Goal: Navigation & Orientation: Find specific page/section

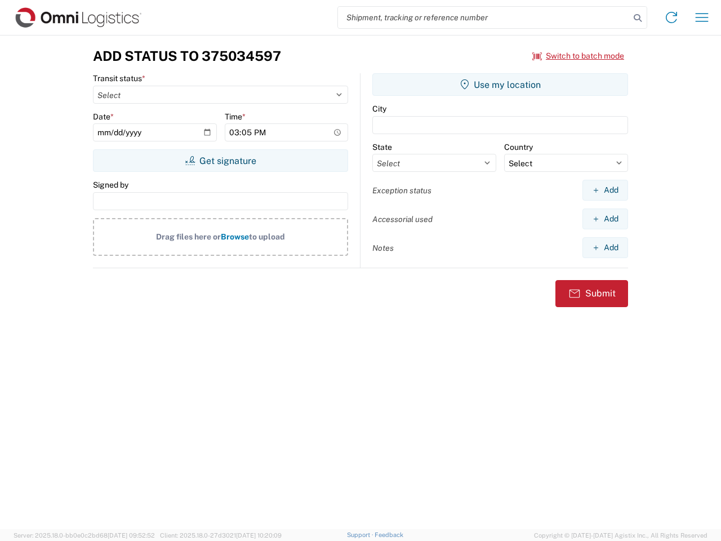
click at [484, 17] on input "search" at bounding box center [484, 17] width 292 height 21
click at [638, 18] on icon at bounding box center [638, 18] width 16 height 16
click at [672, 17] on icon at bounding box center [672, 17] width 18 height 18
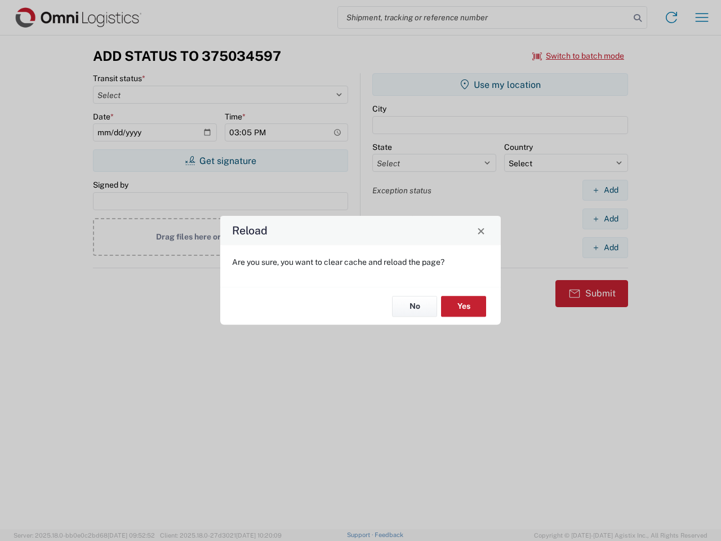
click at [702, 17] on div "Reload Are you sure, you want to clear cache and reload the page? No Yes" at bounding box center [360, 270] width 721 height 541
click at [579, 56] on div "Reload Are you sure, you want to clear cache and reload the page? No Yes" at bounding box center [360, 270] width 721 height 541
click at [220, 161] on div "Reload Are you sure, you want to clear cache and reload the page? No Yes" at bounding box center [360, 270] width 721 height 541
click at [500, 85] on div "Reload Are you sure, you want to clear cache and reload the page? No Yes" at bounding box center [360, 270] width 721 height 541
click at [605, 190] on div "Reload Are you sure, you want to clear cache and reload the page? No Yes" at bounding box center [360, 270] width 721 height 541
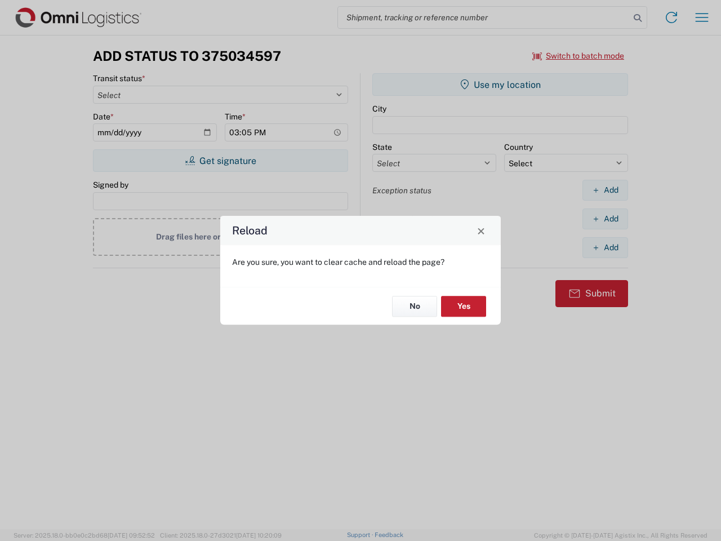
click at [605, 219] on div "Reload Are you sure, you want to clear cache and reload the page? No Yes" at bounding box center [360, 270] width 721 height 541
click at [605, 247] on div "Reload Are you sure, you want to clear cache and reload the page? No Yes" at bounding box center [360, 270] width 721 height 541
